Goal: Check status

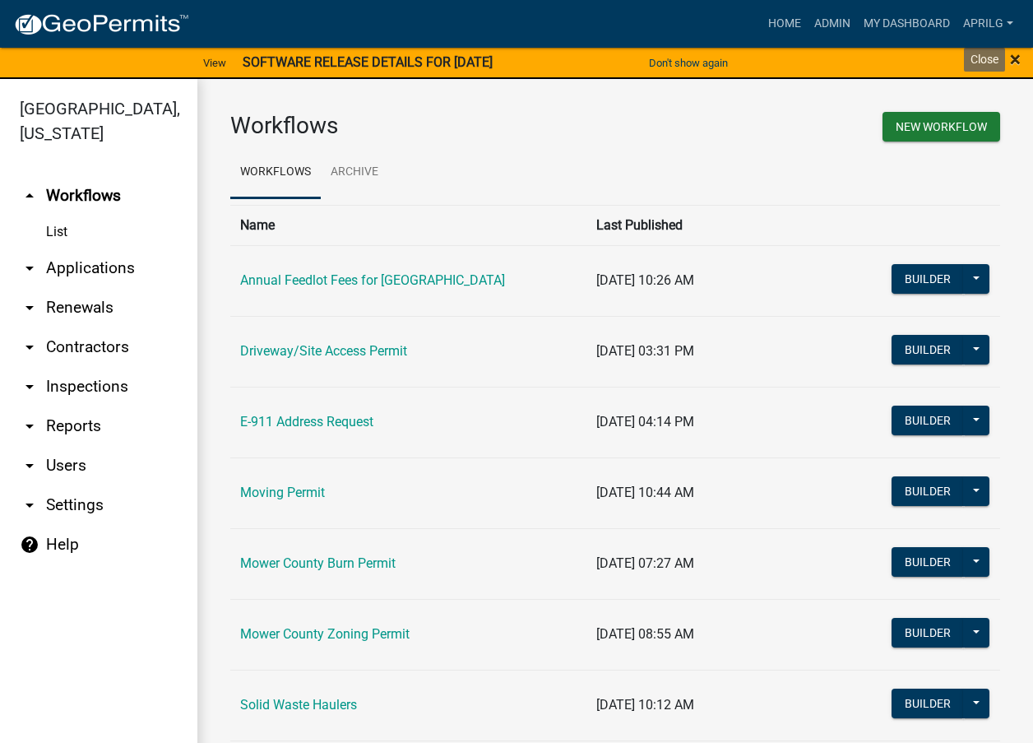
click at [1018, 53] on span "×" at bounding box center [1015, 59] width 11 height 23
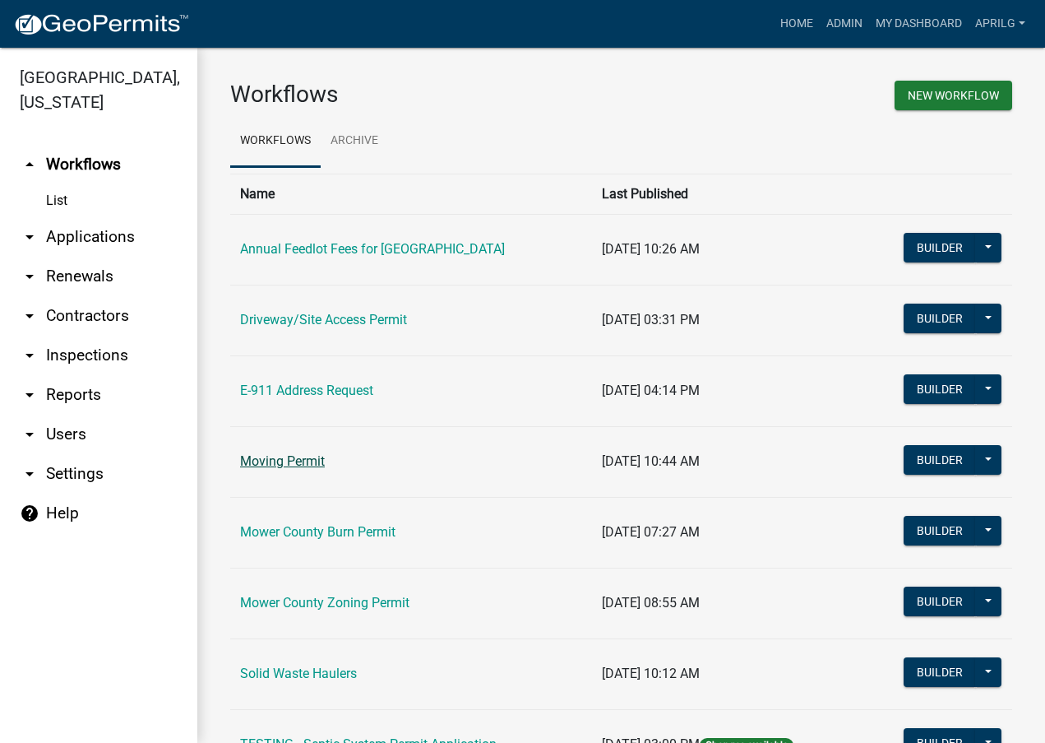
click at [294, 456] on link "Moving Permit" at bounding box center [282, 461] width 85 height 16
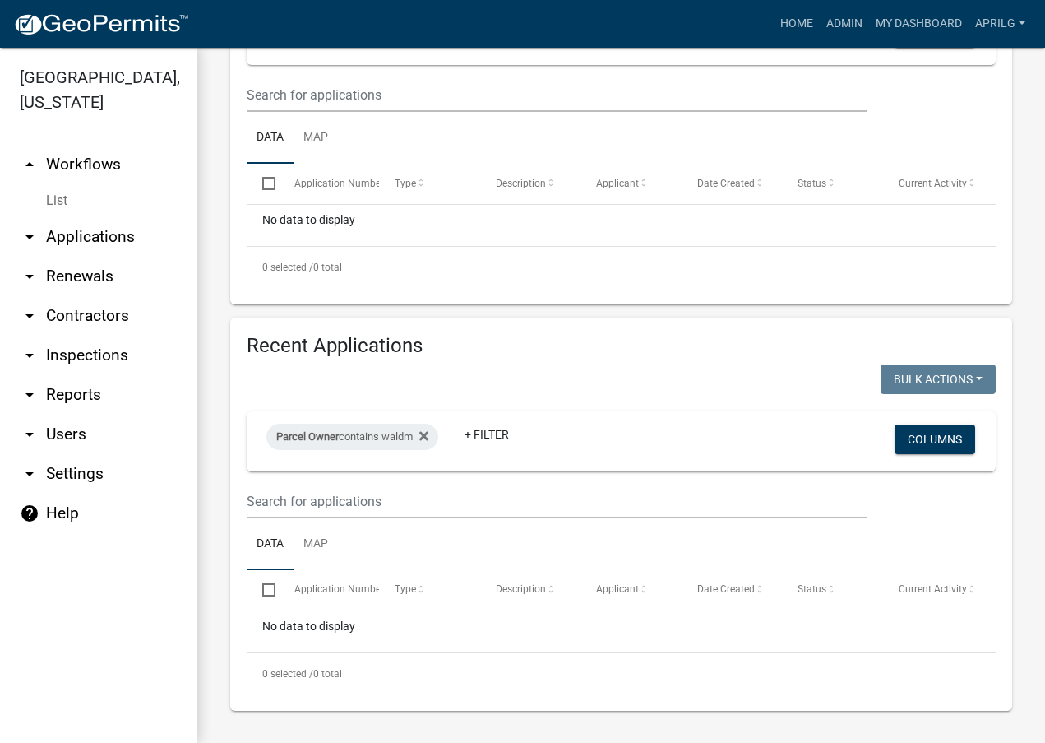
scroll to position [440, 0]
click at [427, 433] on icon at bounding box center [423, 434] width 9 height 9
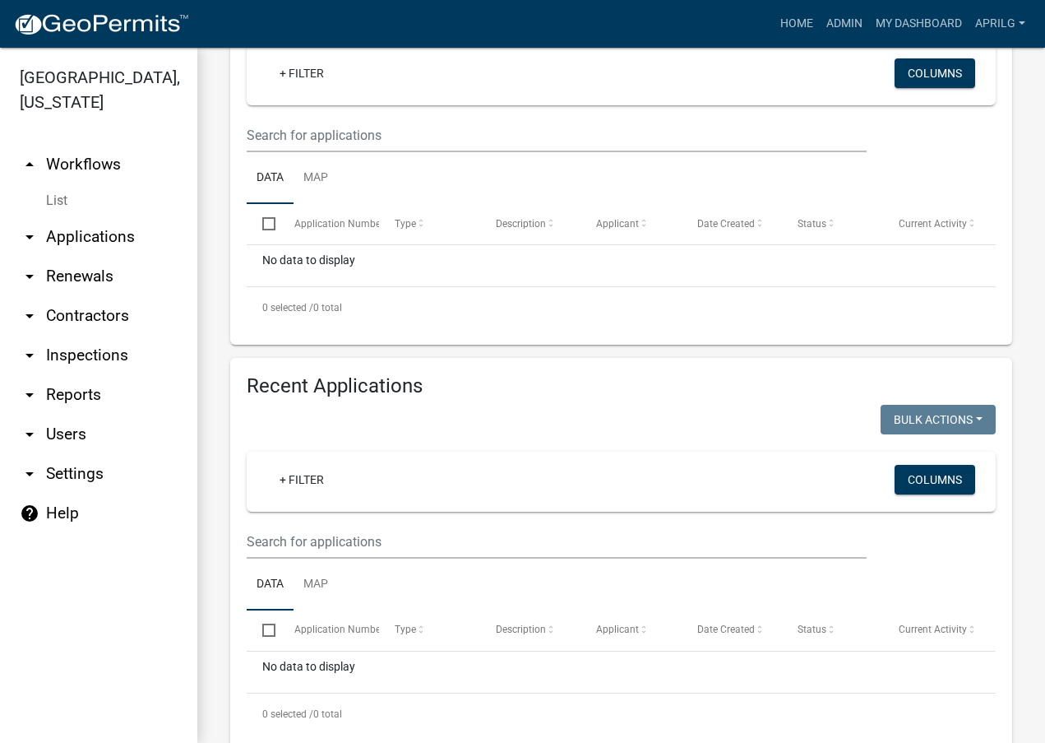
select select "1: 25"
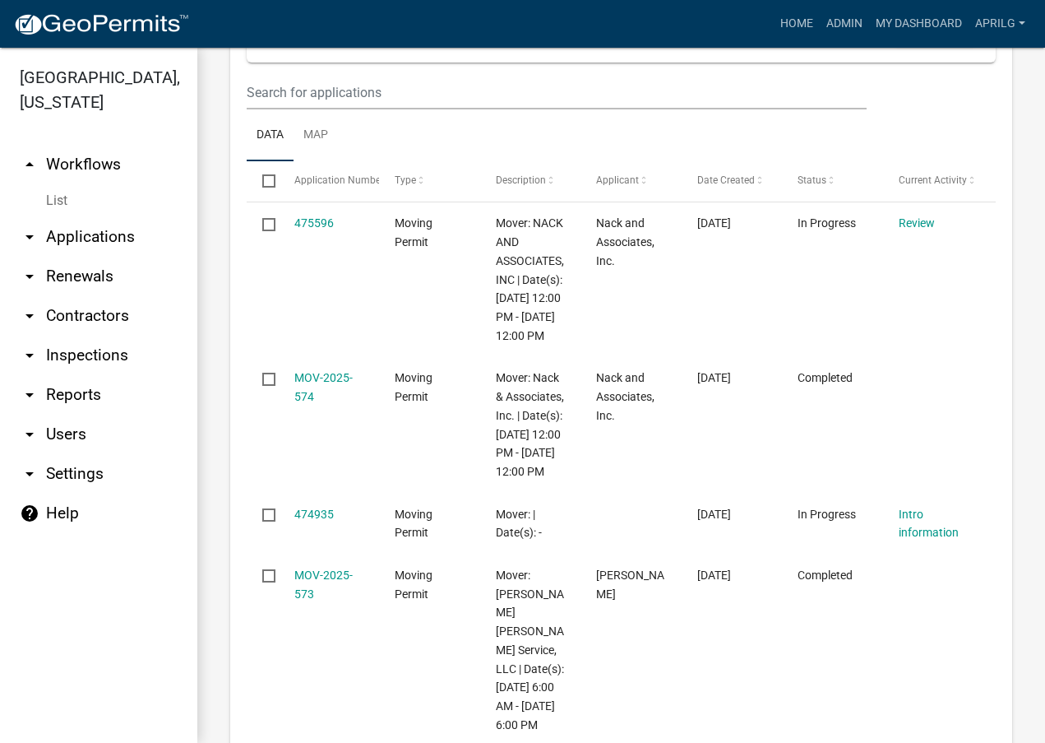
scroll to position [851, 0]
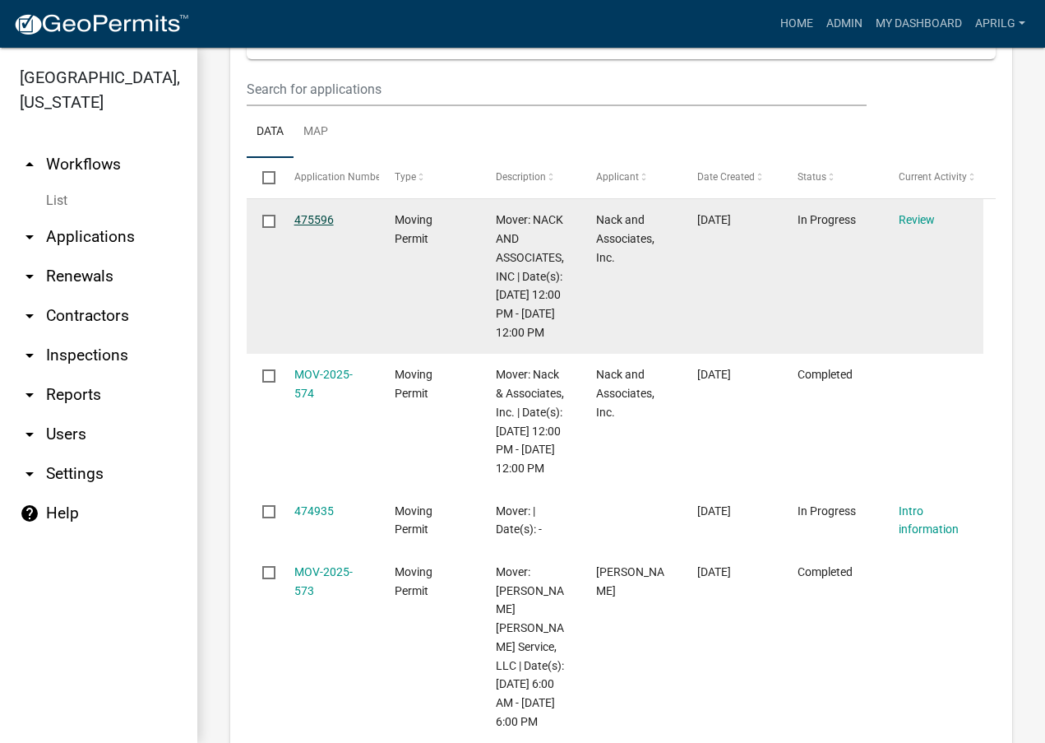
click at [308, 214] on link "475596" at bounding box center [313, 219] width 39 height 13
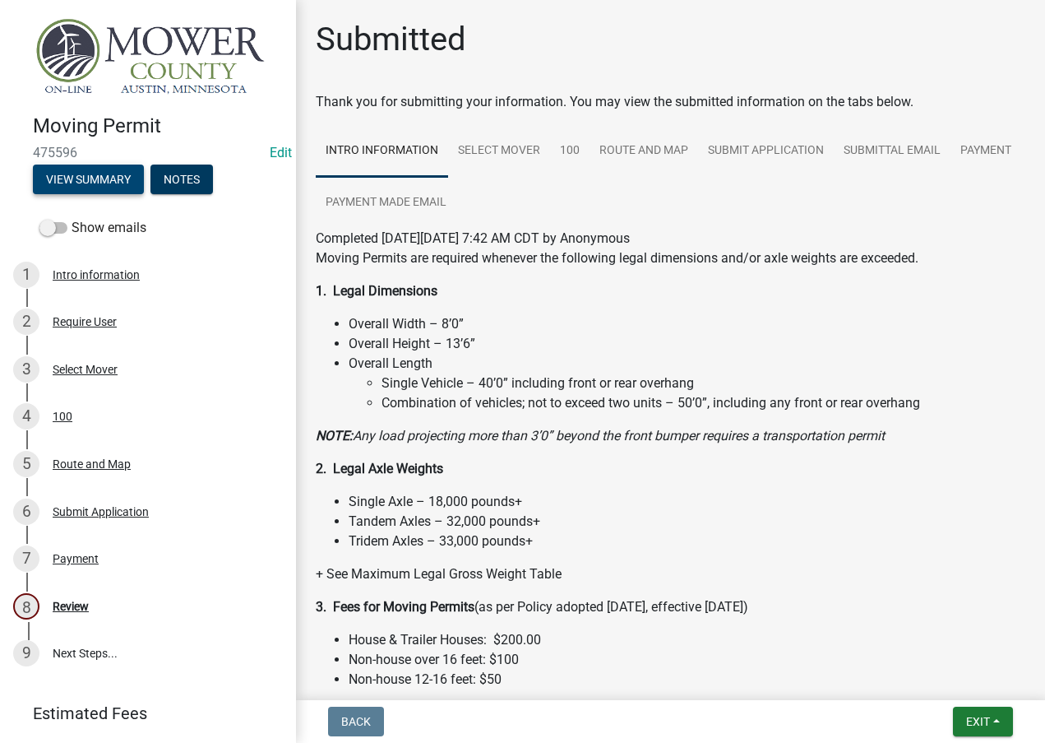
click at [90, 177] on button "View Summary" at bounding box center [88, 179] width 111 height 30
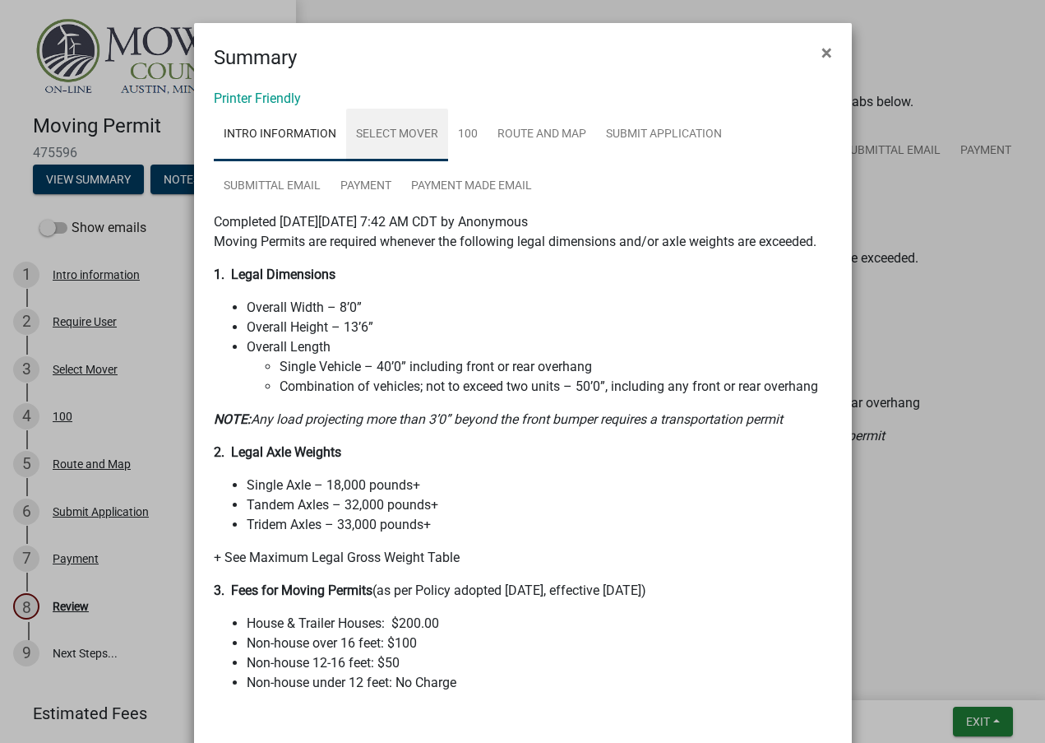
click at [406, 130] on link "Select Mover" at bounding box center [397, 135] width 102 height 53
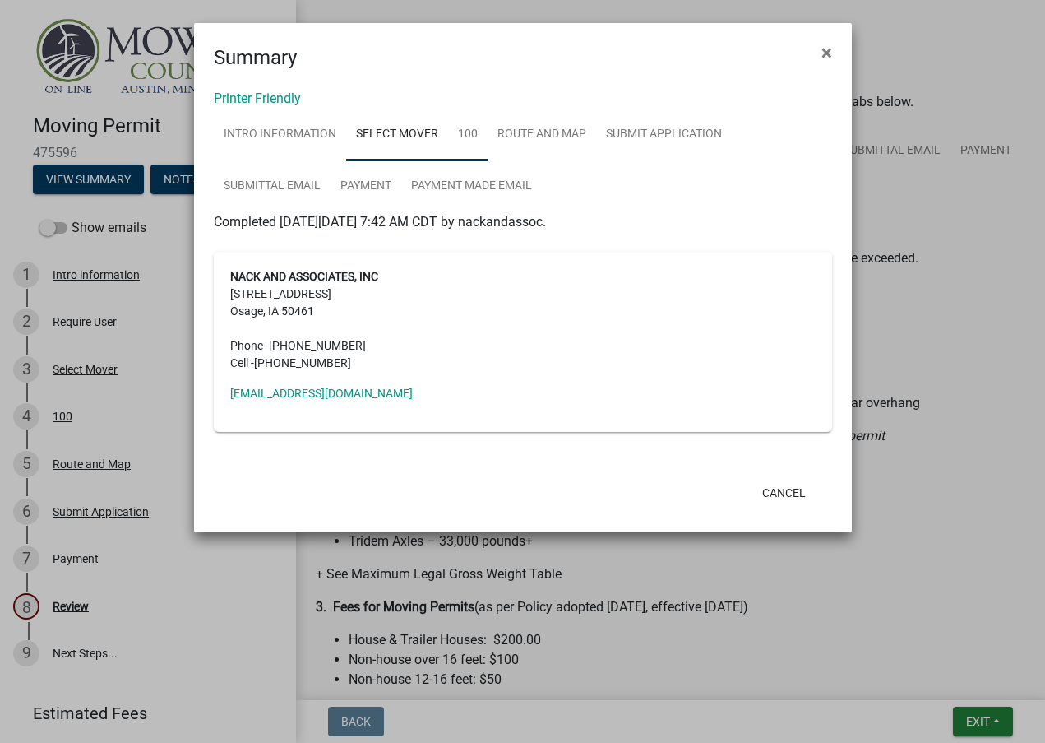
click at [465, 134] on link "100" at bounding box center [467, 135] width 39 height 53
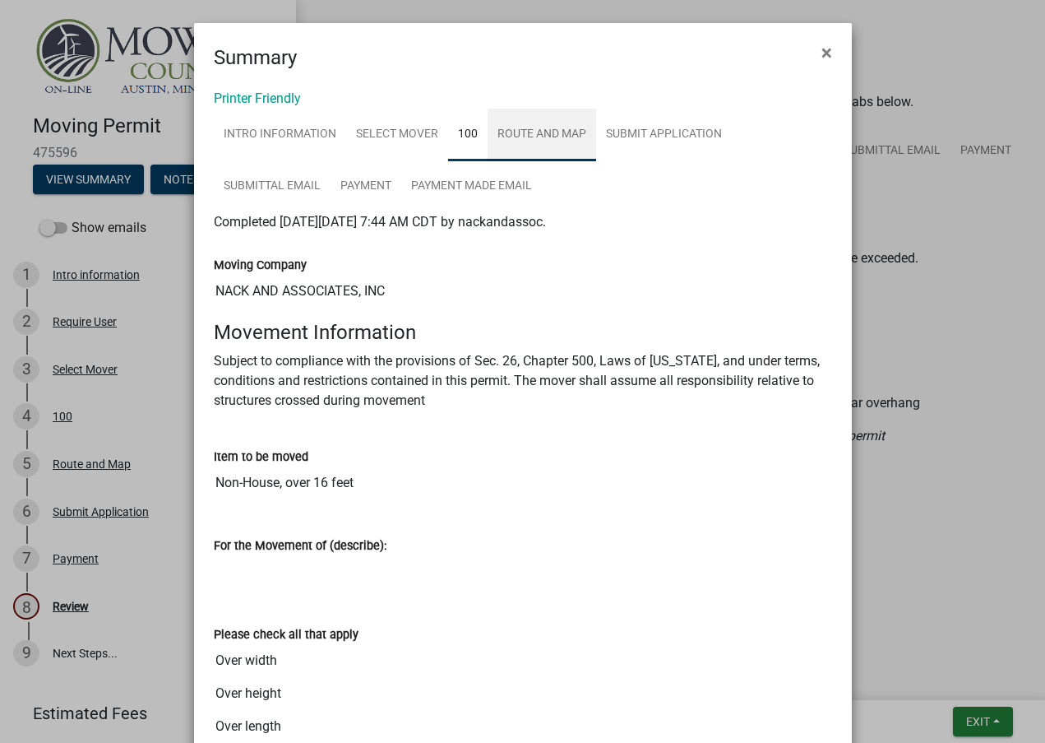
click at [530, 135] on link "Route and Map" at bounding box center [542, 135] width 109 height 53
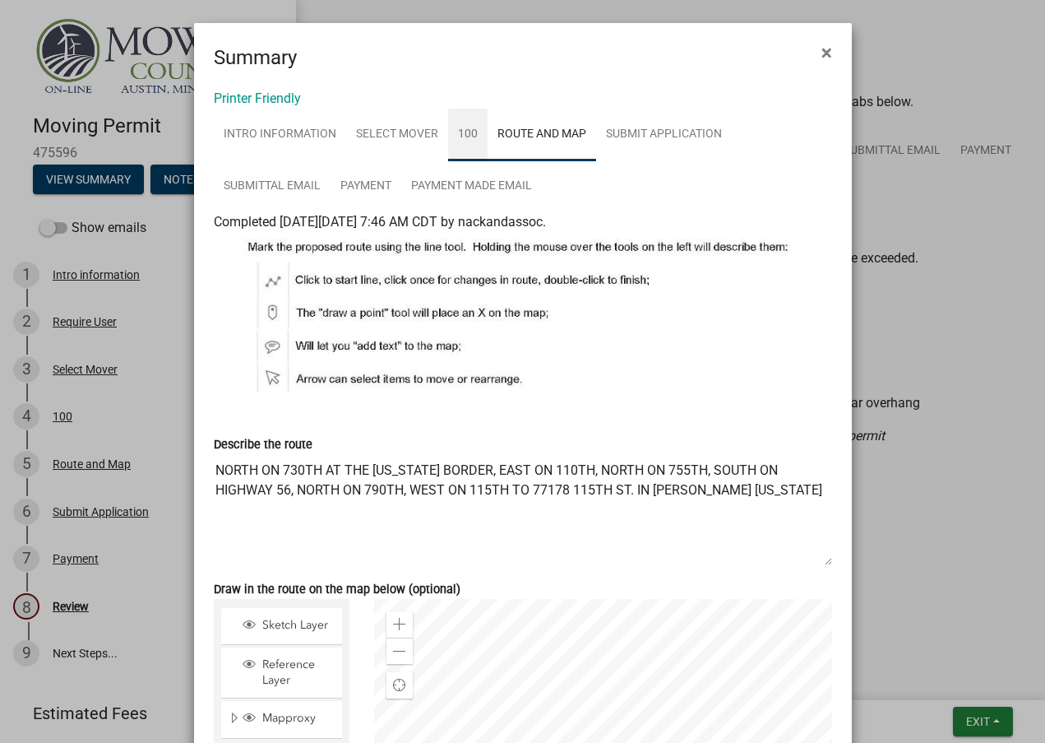
click at [454, 130] on link "100" at bounding box center [467, 135] width 39 height 53
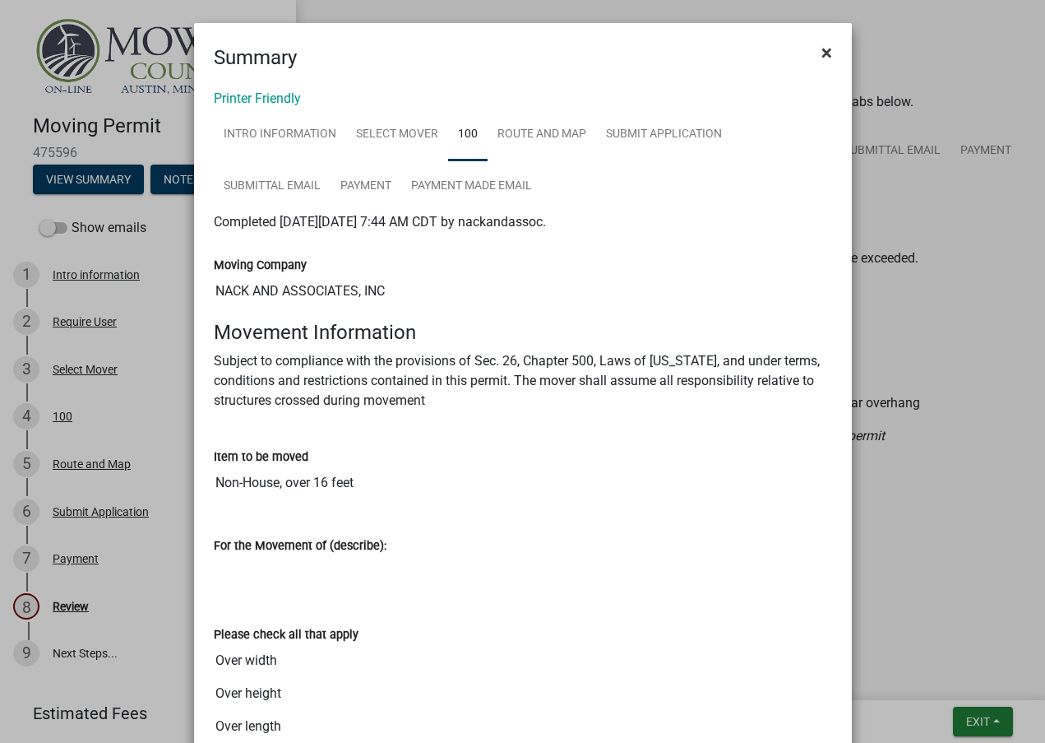
click at [822, 56] on span "×" at bounding box center [827, 52] width 11 height 23
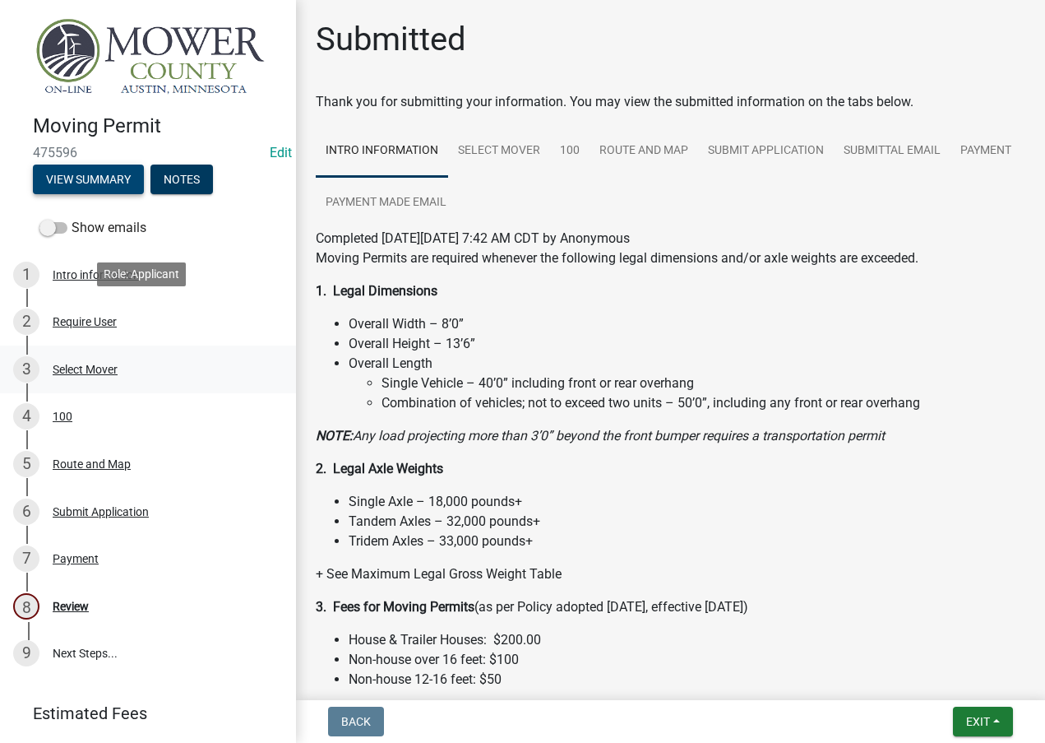
scroll to position [83, 0]
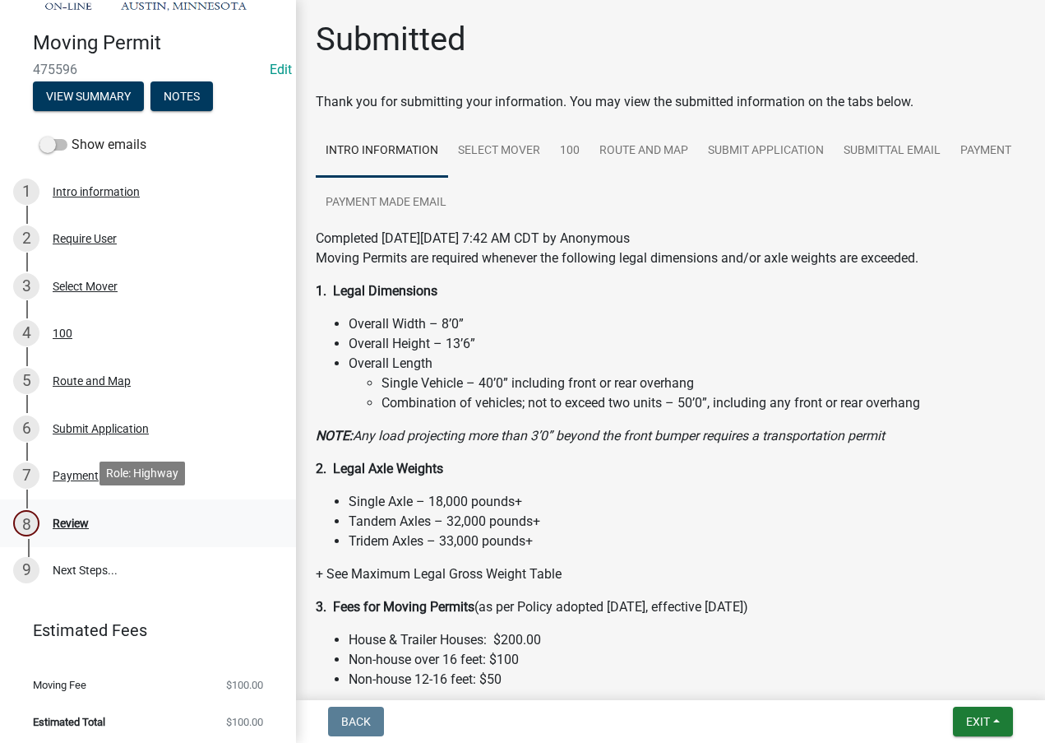
click at [72, 517] on div "Review" at bounding box center [71, 523] width 36 height 12
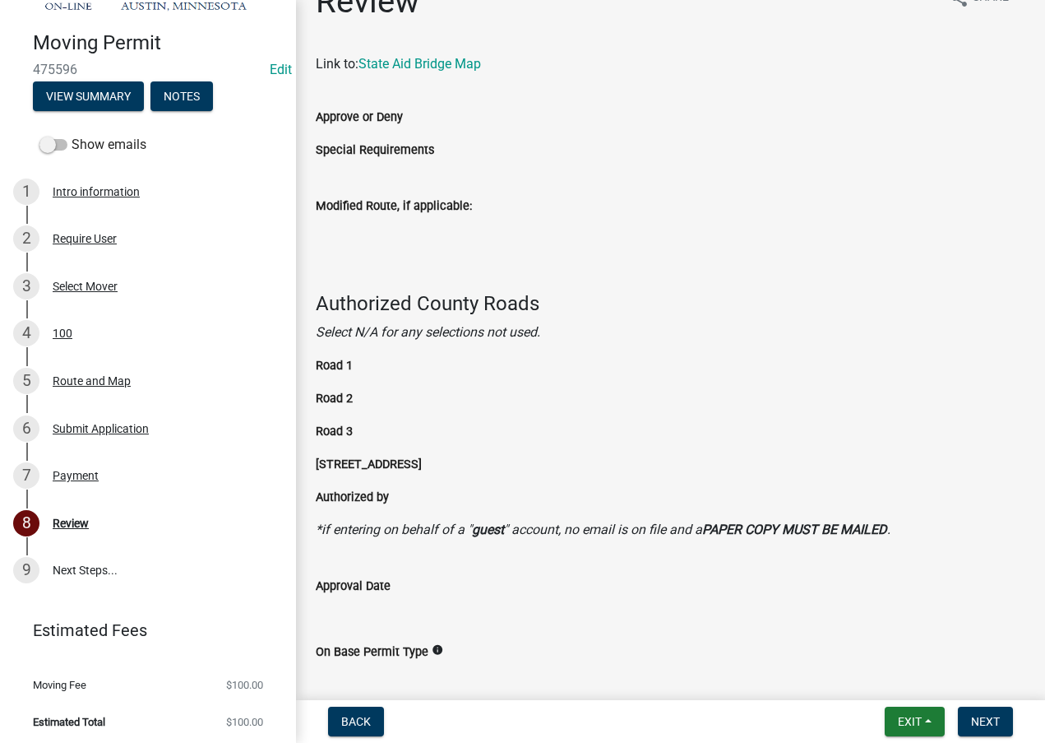
scroll to position [0, 0]
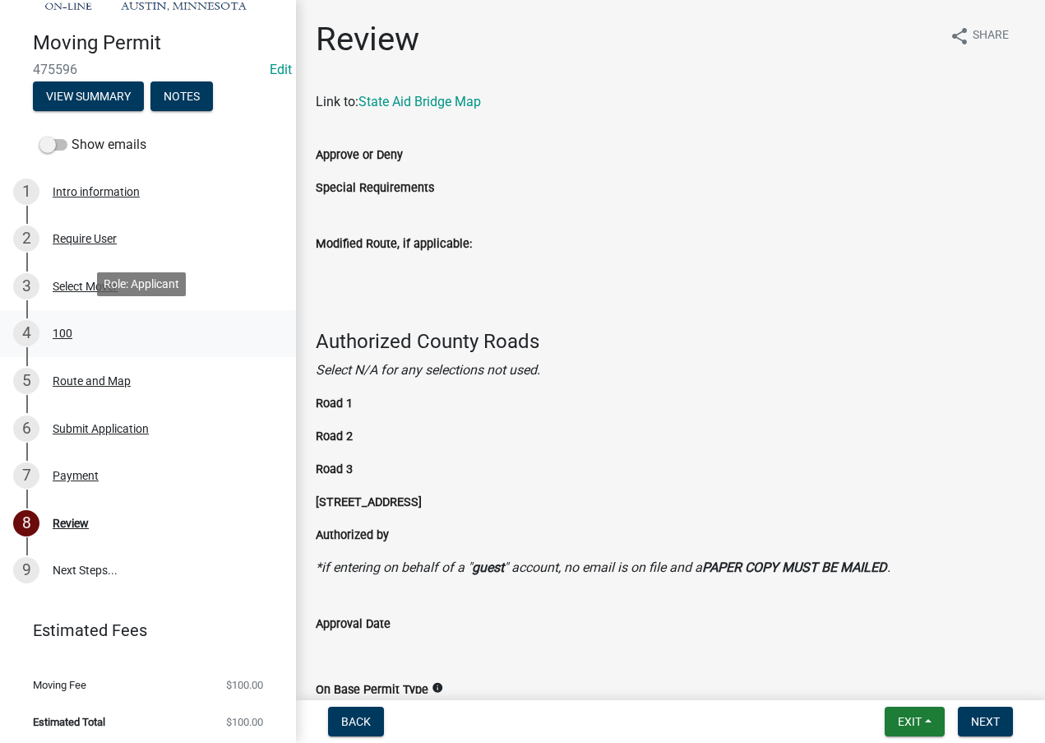
click at [58, 327] on div "100" at bounding box center [63, 333] width 20 height 12
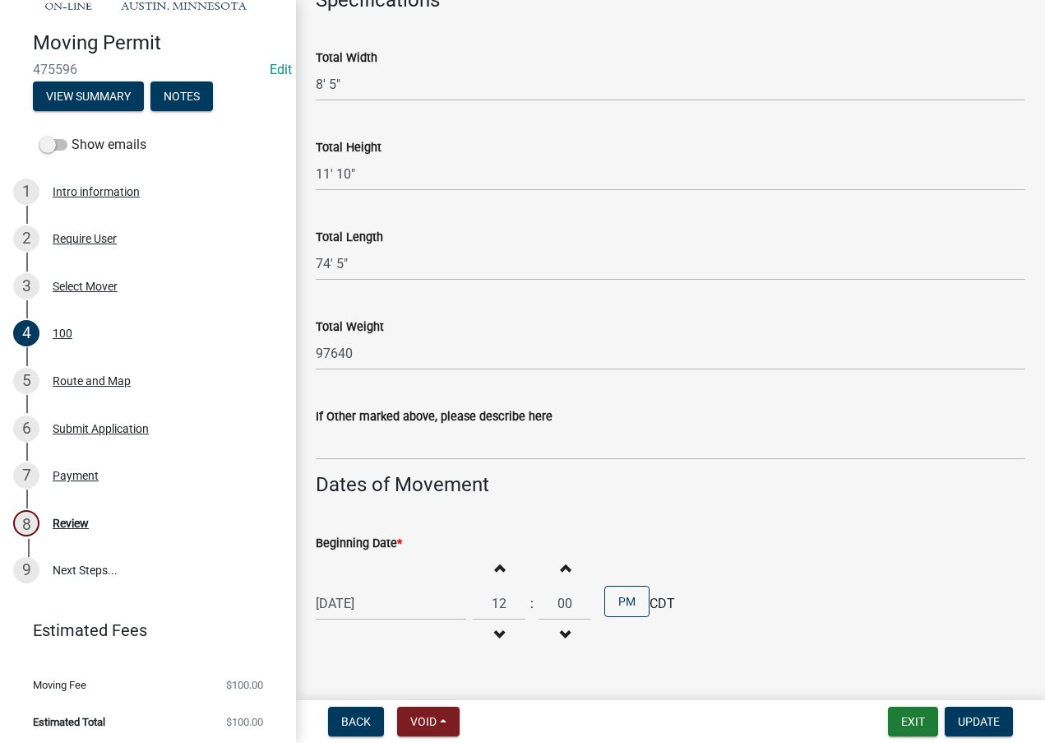
scroll to position [1191, 0]
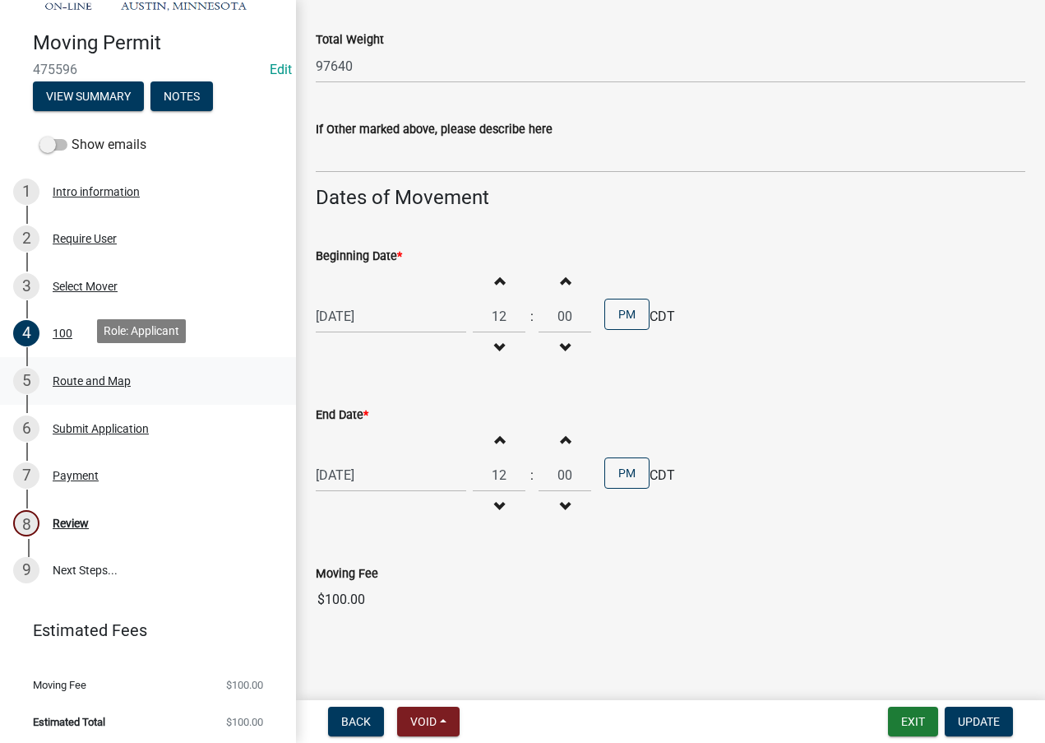
click at [81, 375] on div "Route and Map" at bounding box center [92, 381] width 78 height 12
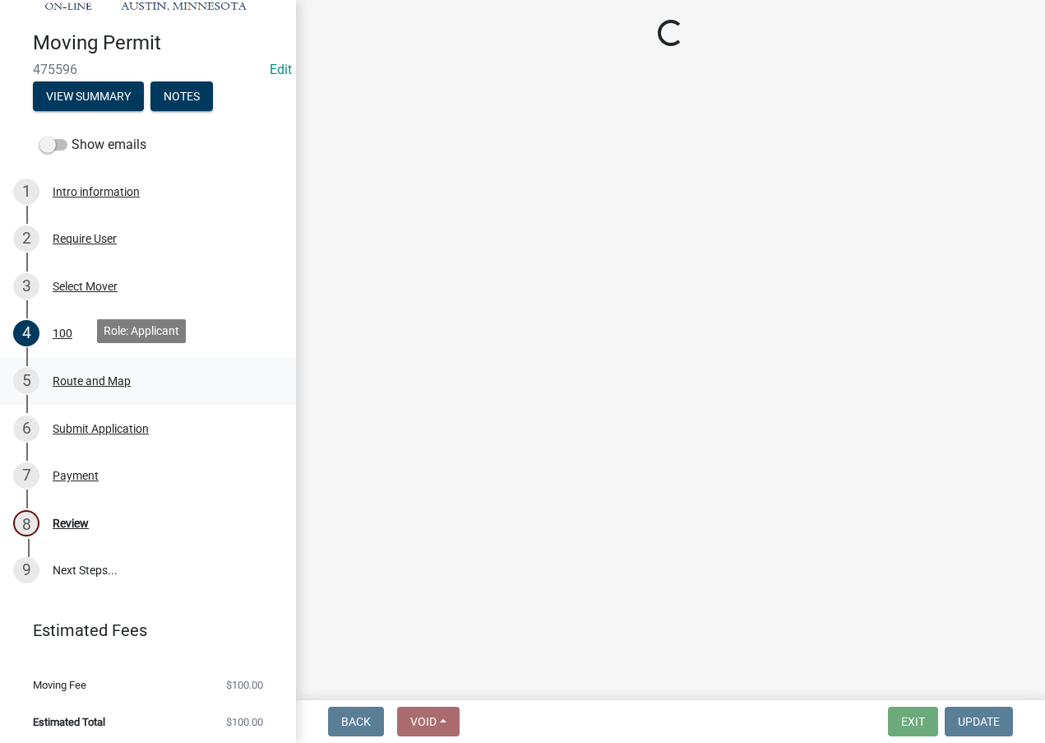
scroll to position [0, 0]
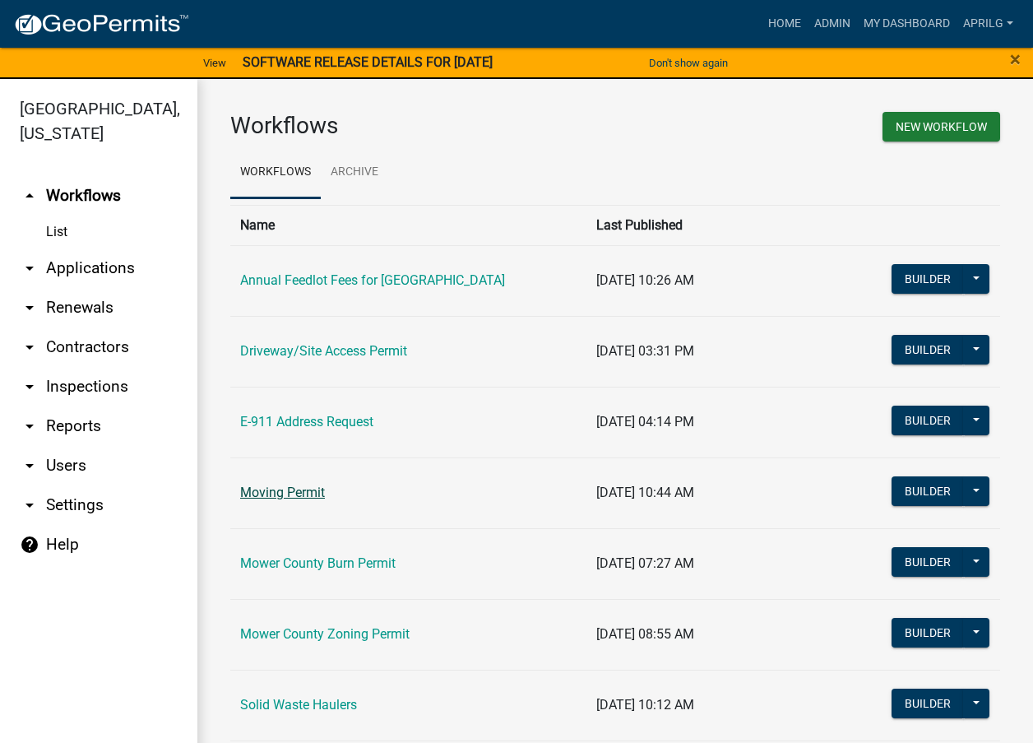
click at [292, 487] on link "Moving Permit" at bounding box center [282, 492] width 85 height 16
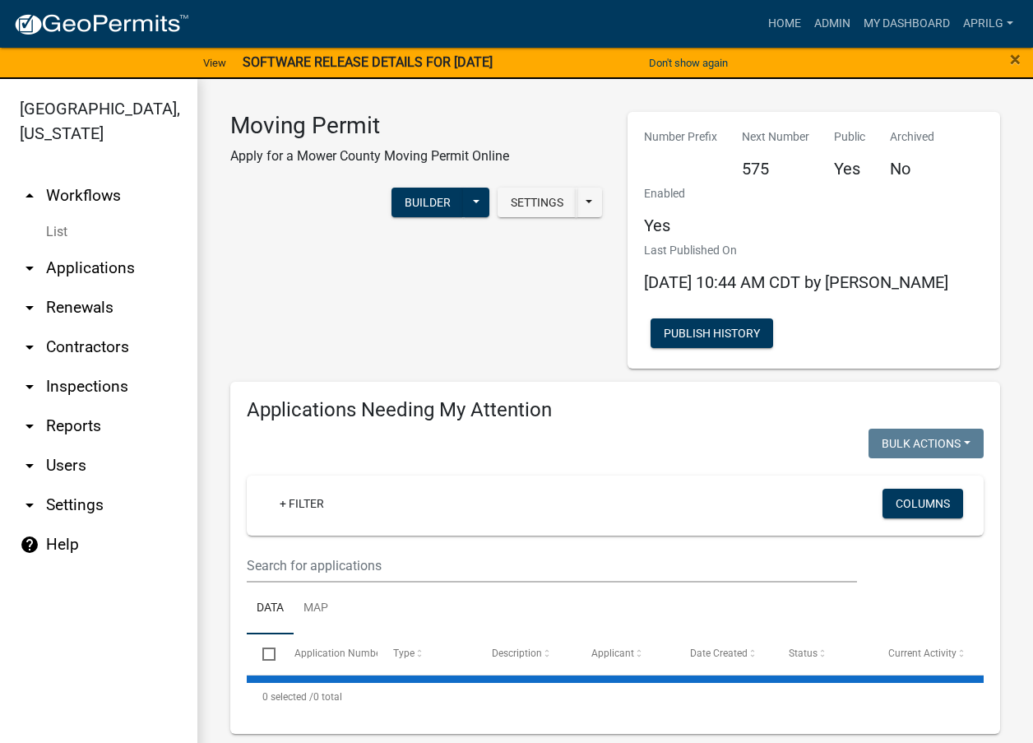
select select "1: 25"
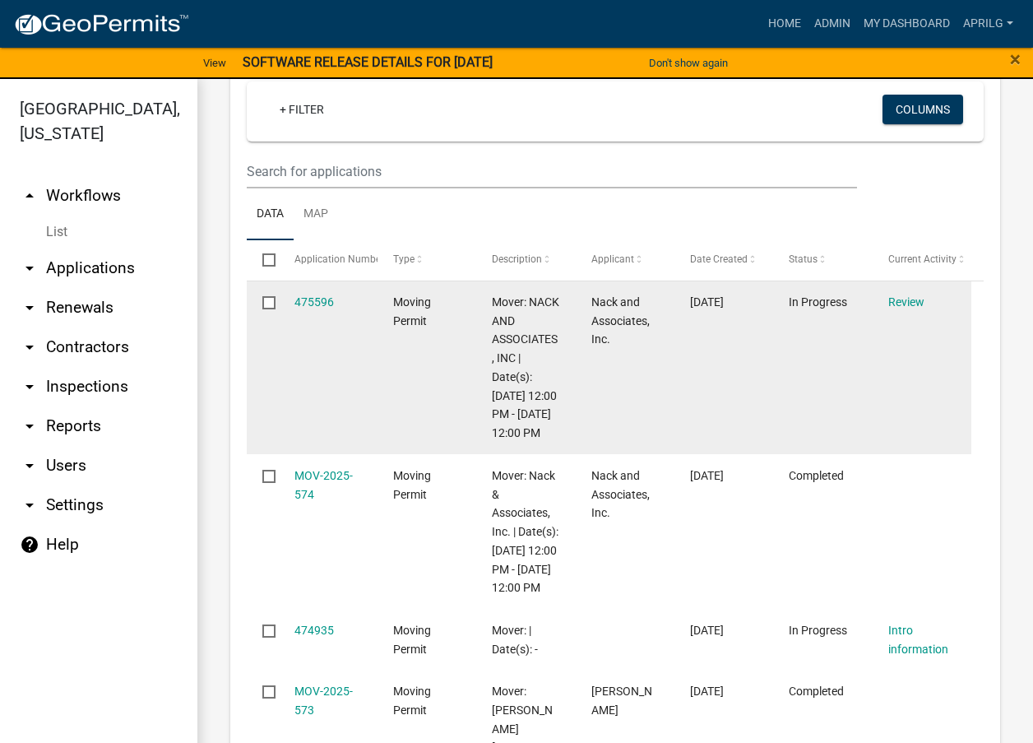
scroll to position [822, 0]
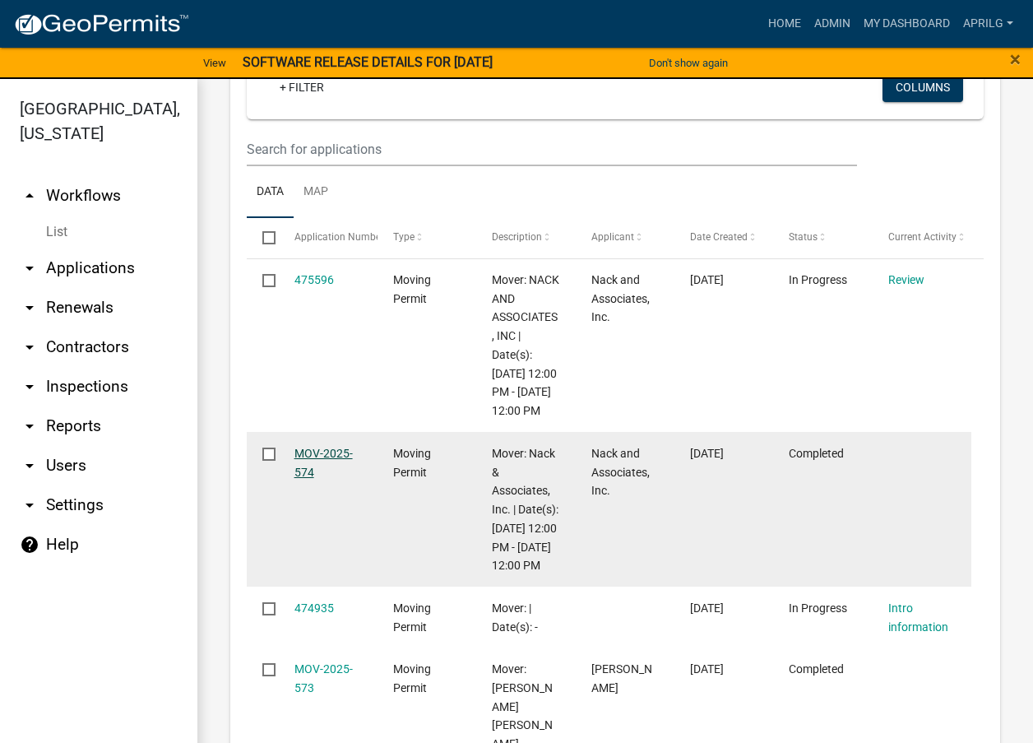
click at [318, 472] on link "MOV-2025-574" at bounding box center [323, 463] width 58 height 32
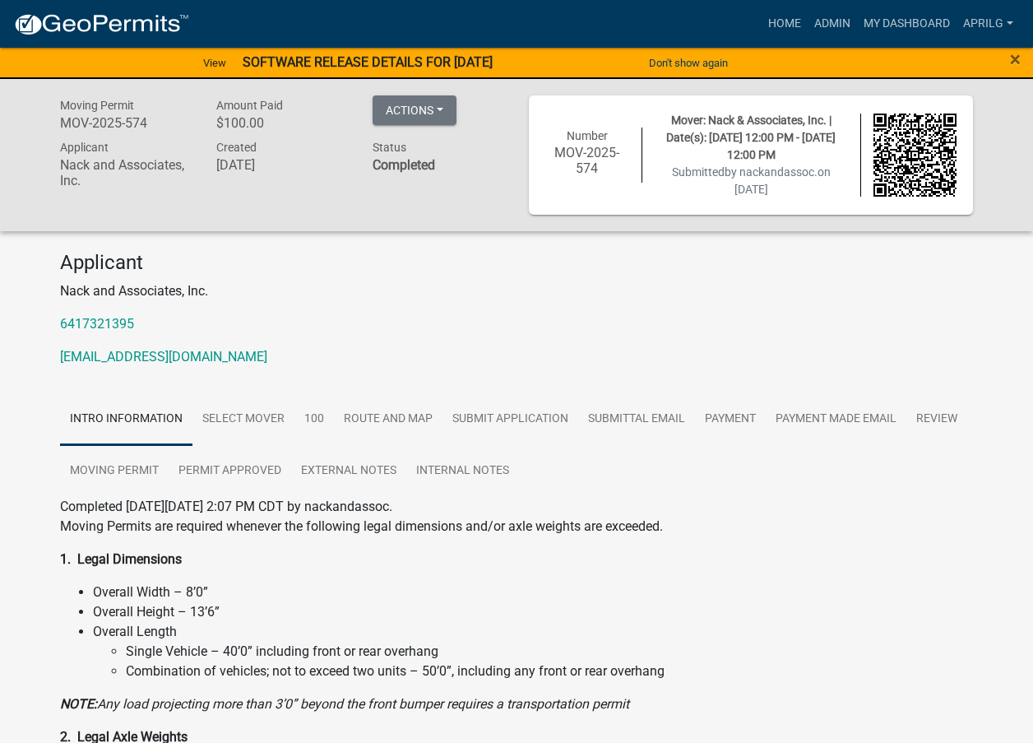
click at [1002, 62] on div "× Close" at bounding box center [990, 63] width 86 height 35
click at [1012, 57] on span "×" at bounding box center [1015, 59] width 11 height 23
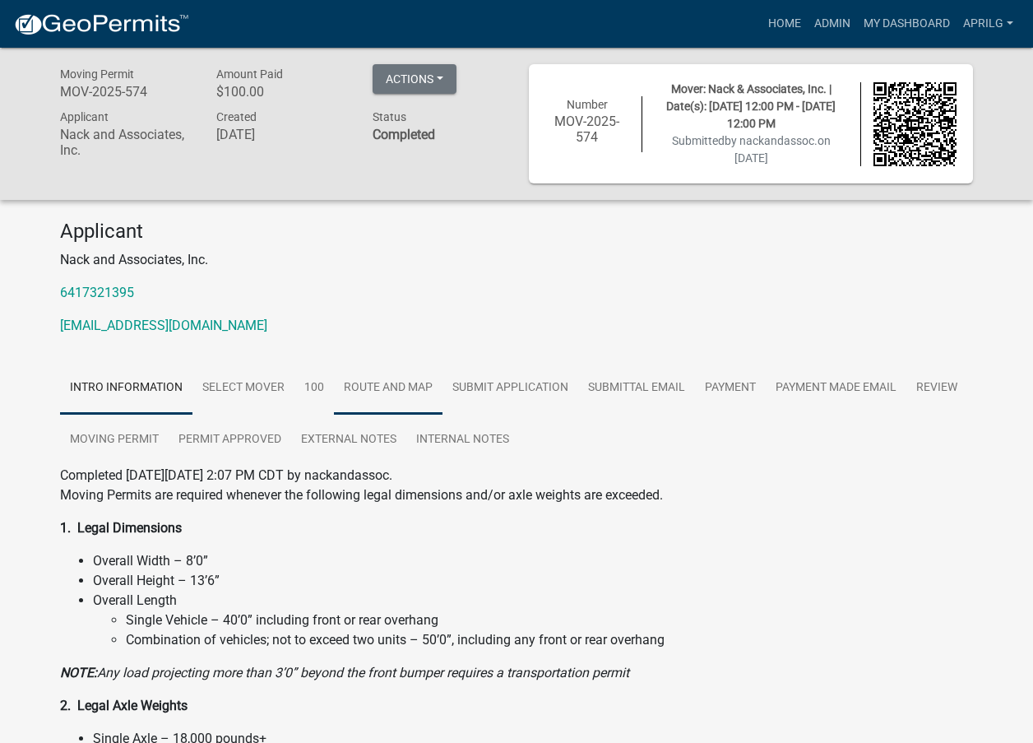
click at [408, 387] on link "Route and Map" at bounding box center [388, 388] width 109 height 53
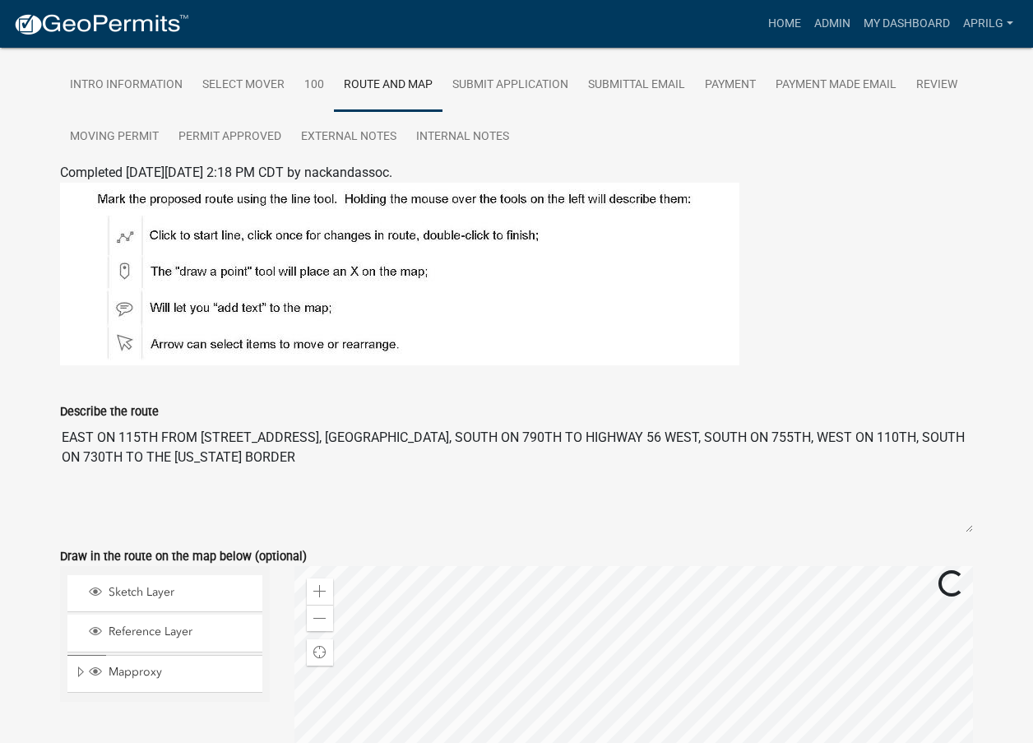
scroll to position [329, 0]
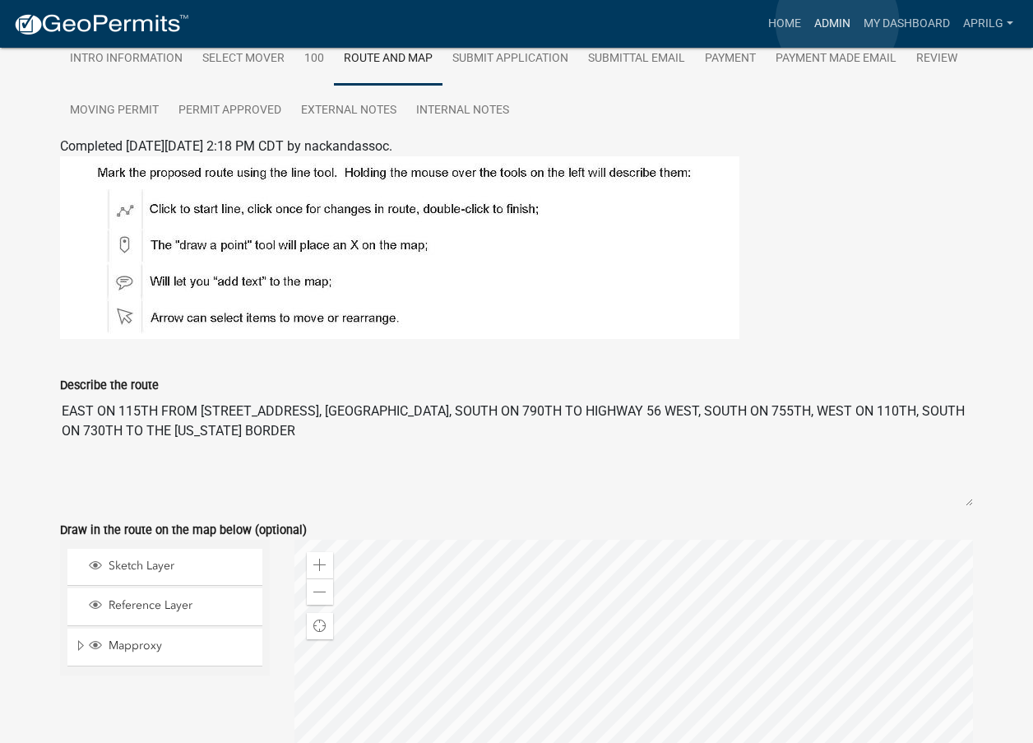
click at [837, 21] on link "Admin" at bounding box center [832, 23] width 49 height 31
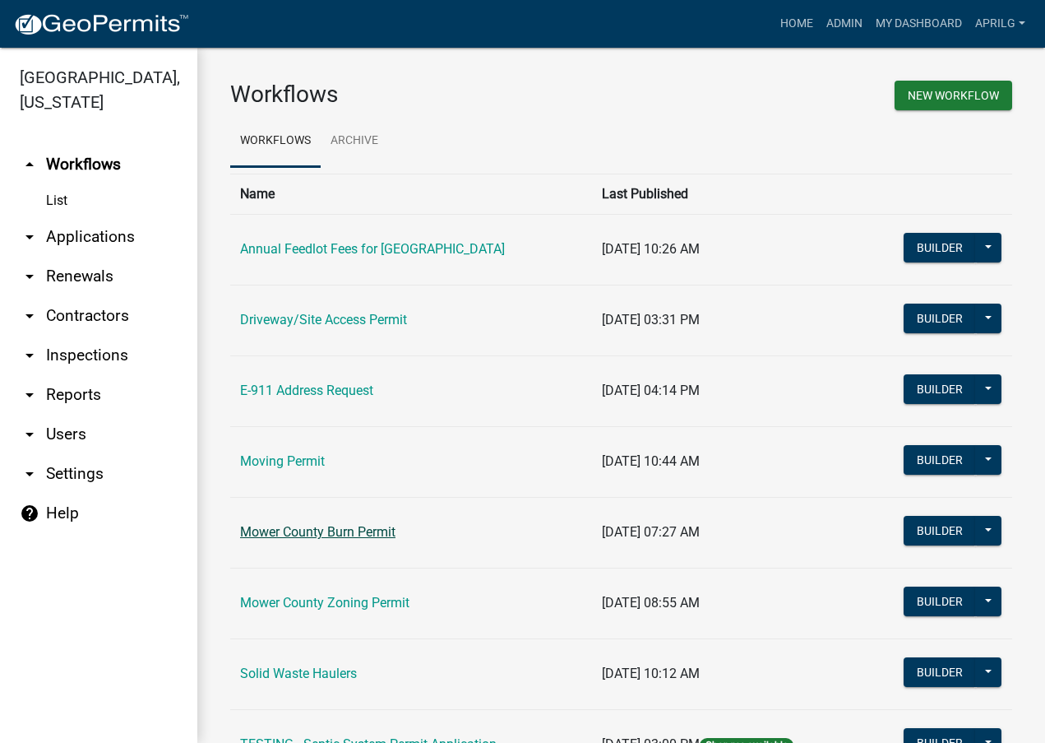
click at [296, 534] on link "Mower County Burn Permit" at bounding box center [317, 532] width 155 height 16
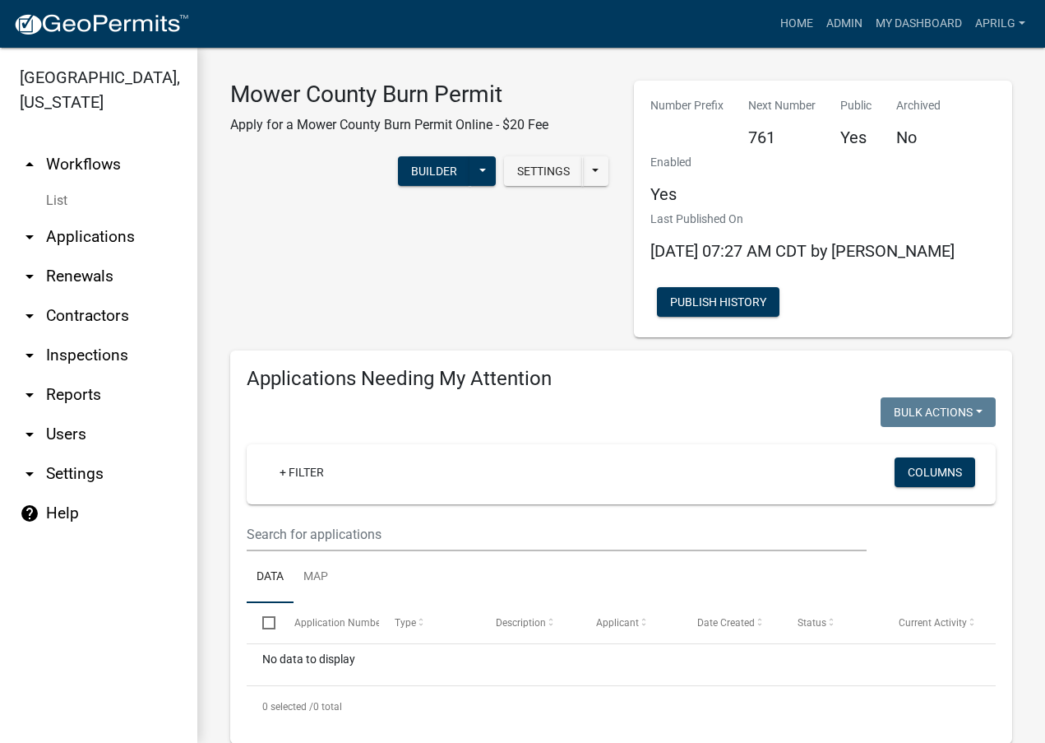
select select "1: 25"
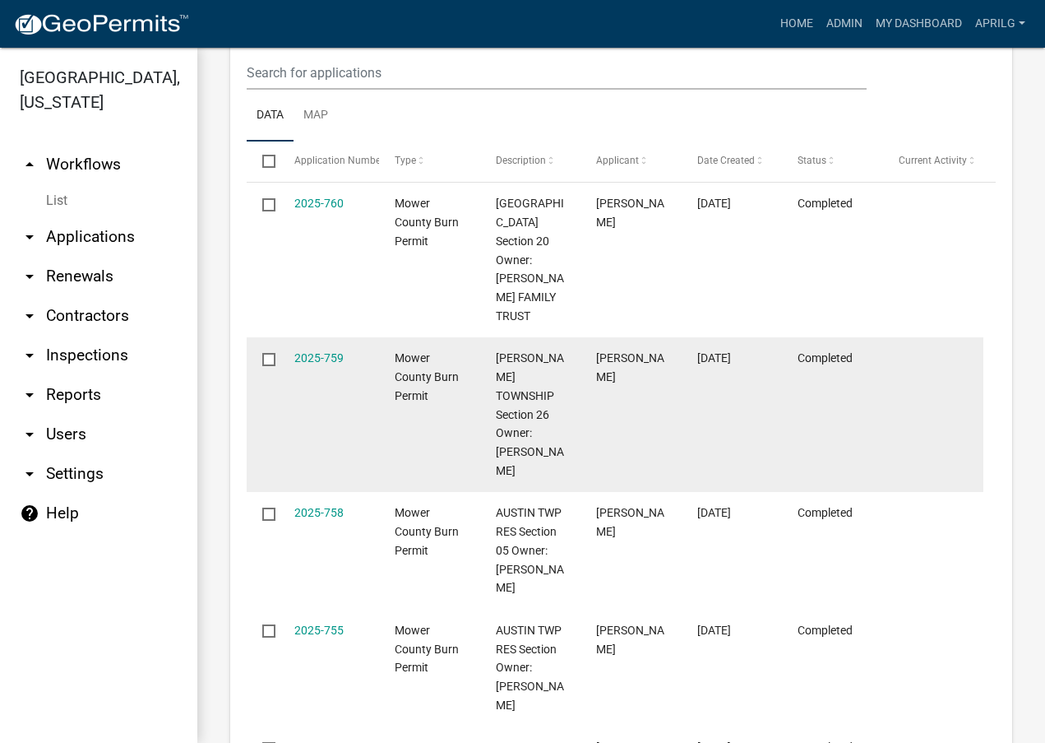
scroll to position [905, 0]
